Goal: Go to known website: Go to known website

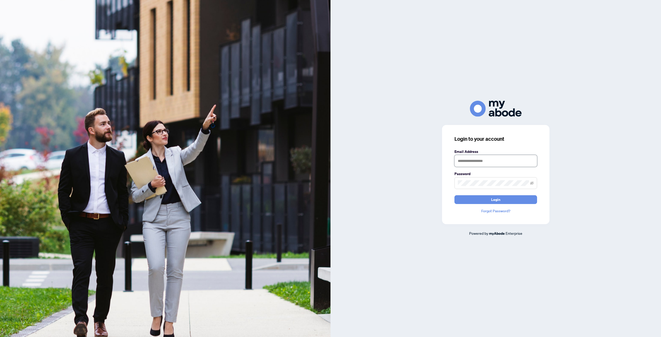
click at [472, 157] on input "text" at bounding box center [495, 161] width 83 height 12
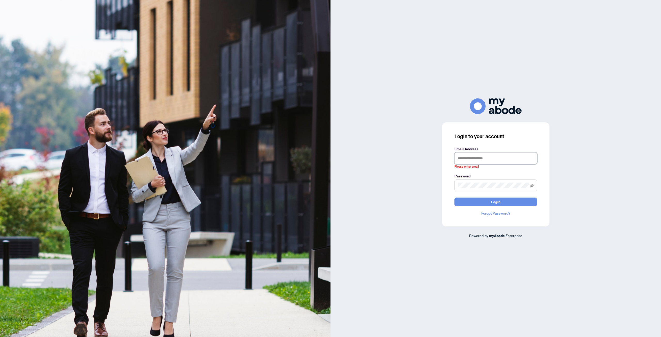
type input "**********"
click at [483, 162] on input "**********" at bounding box center [495, 158] width 83 height 12
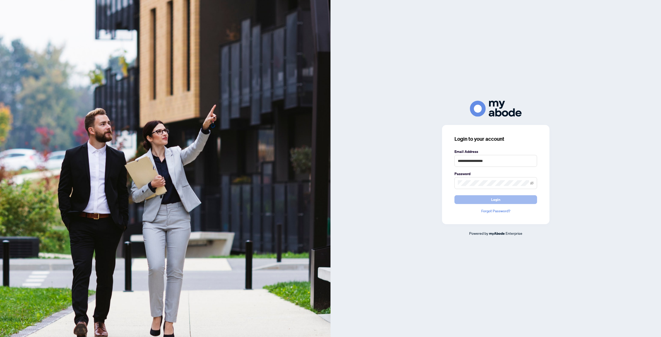
click at [489, 200] on button "Login" at bounding box center [495, 199] width 83 height 9
